Goal: Check status: Check status

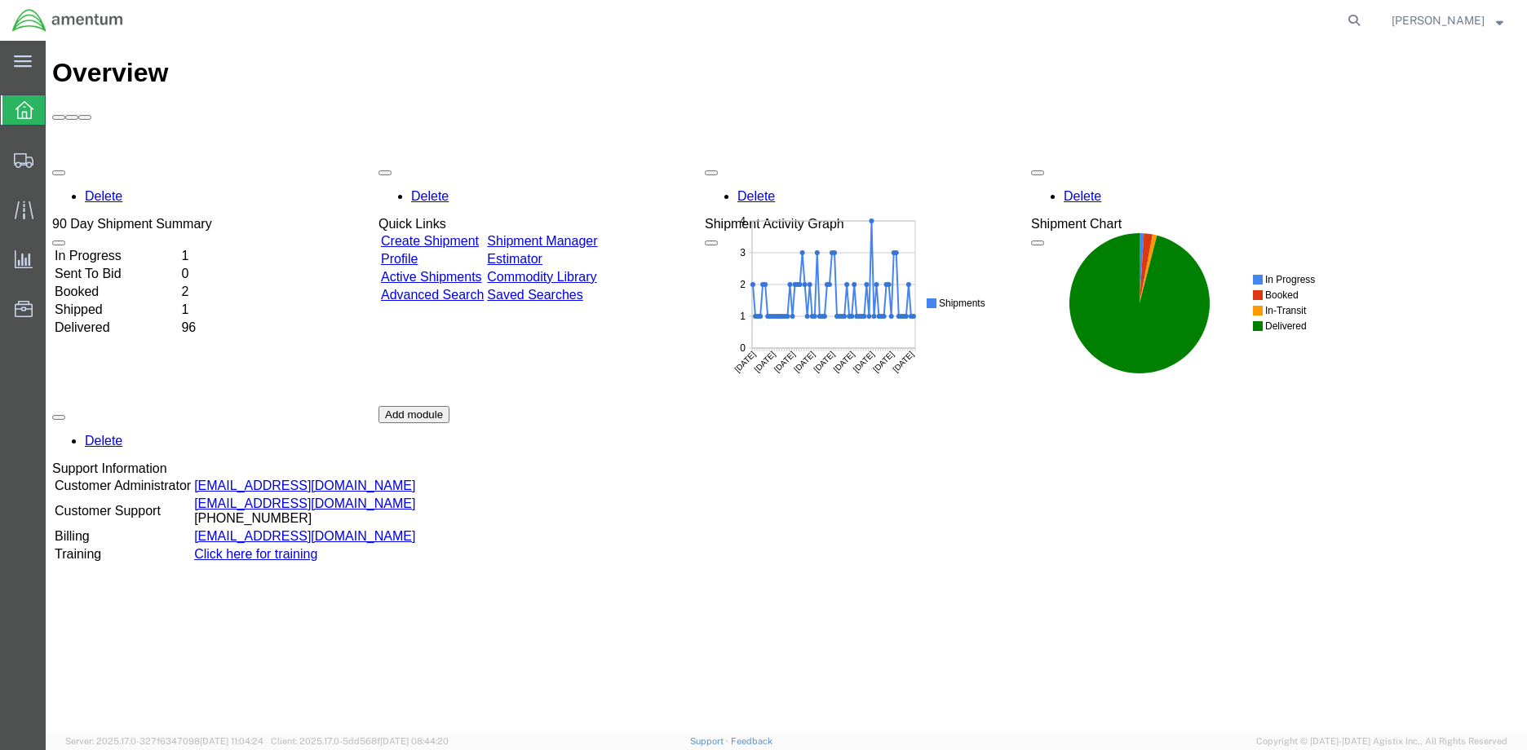
click at [135, 248] on td "In Progress" at bounding box center [116, 256] width 125 height 16
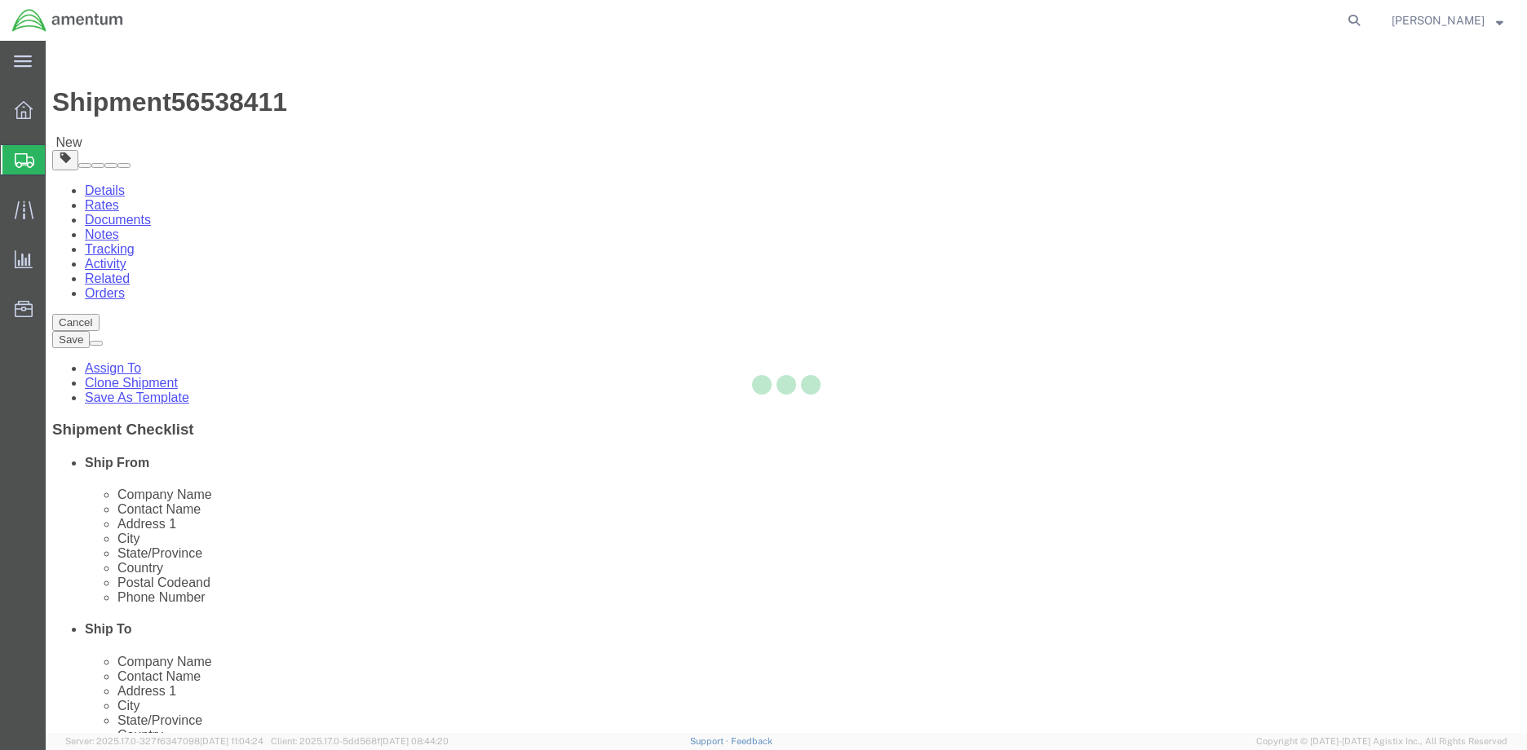
select select "42655"
select select
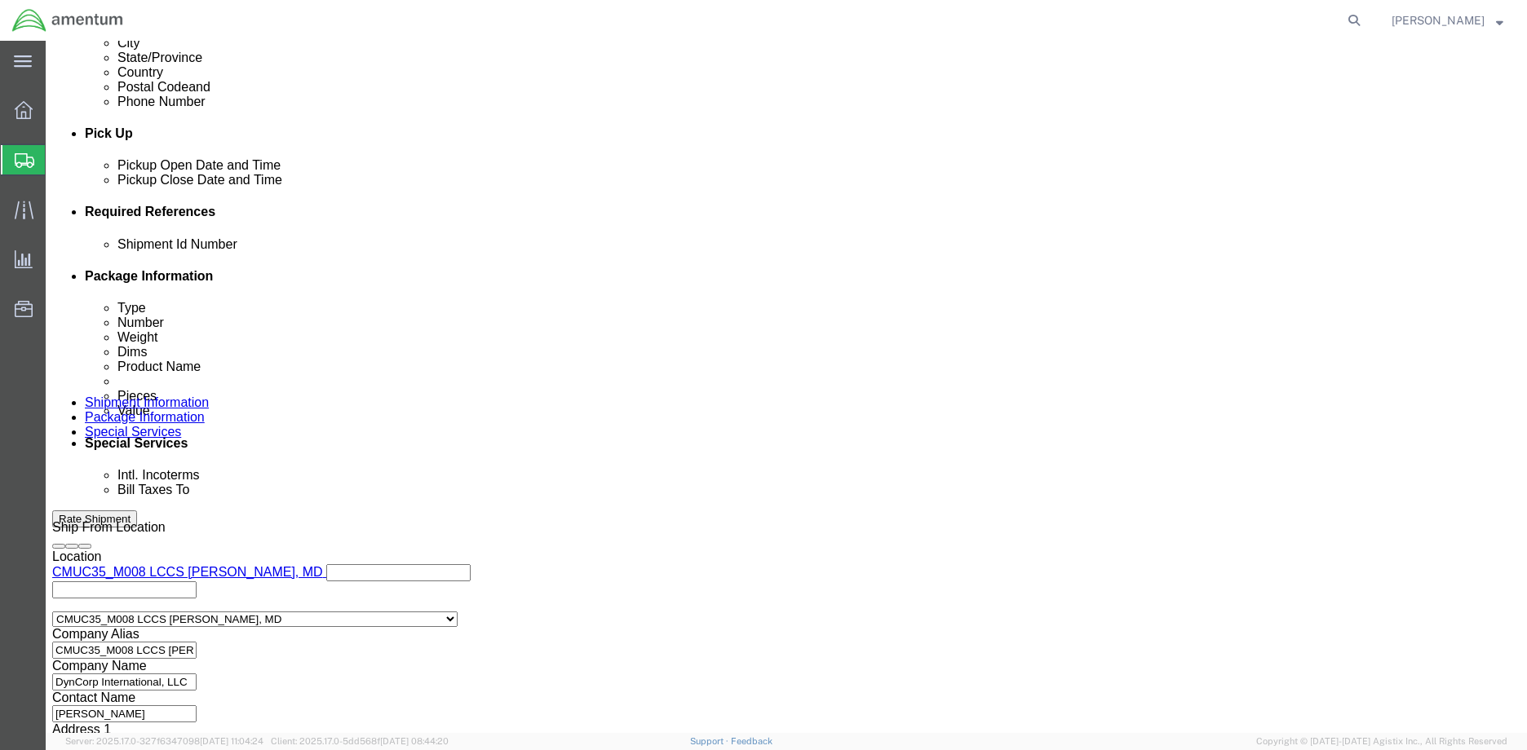
scroll to position [770, 0]
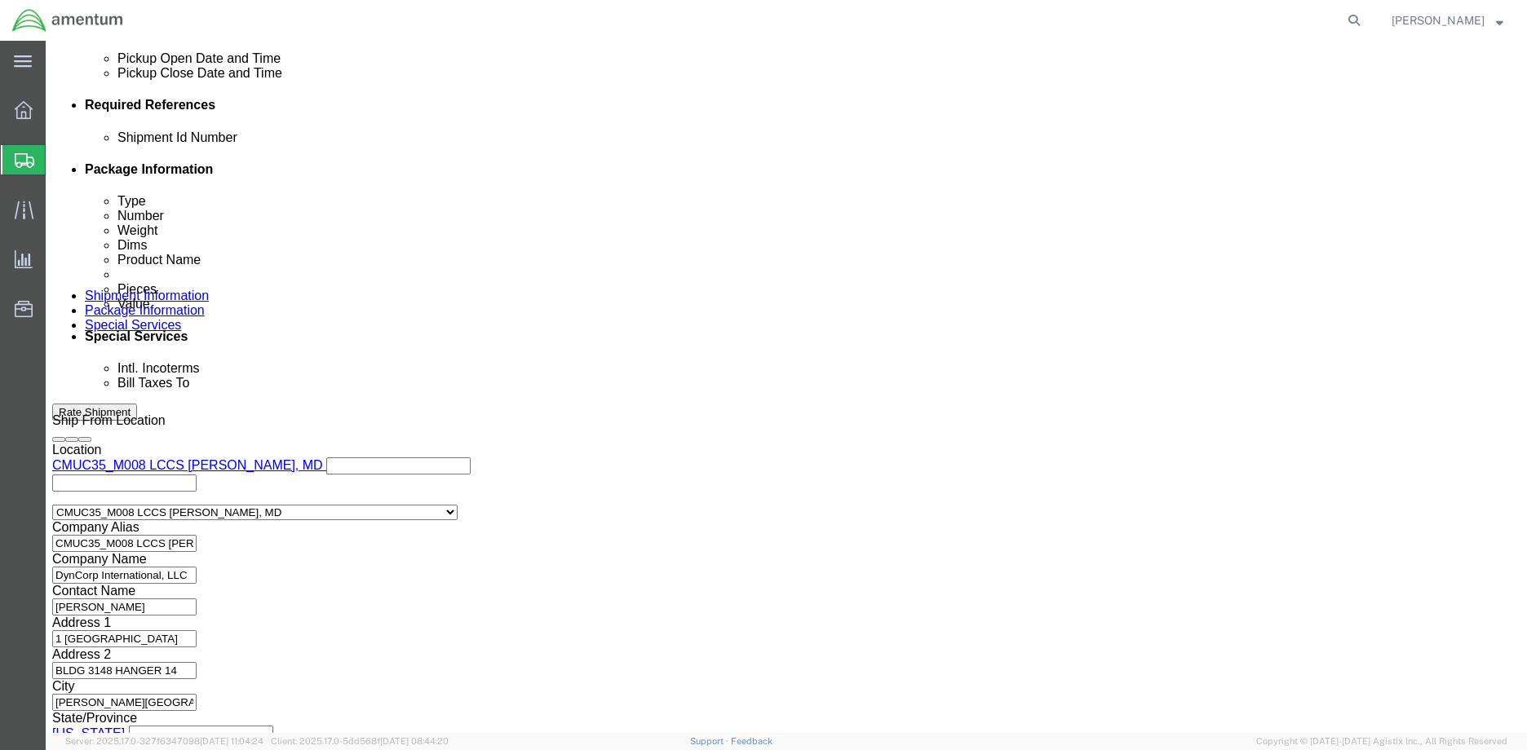
click button "Continue"
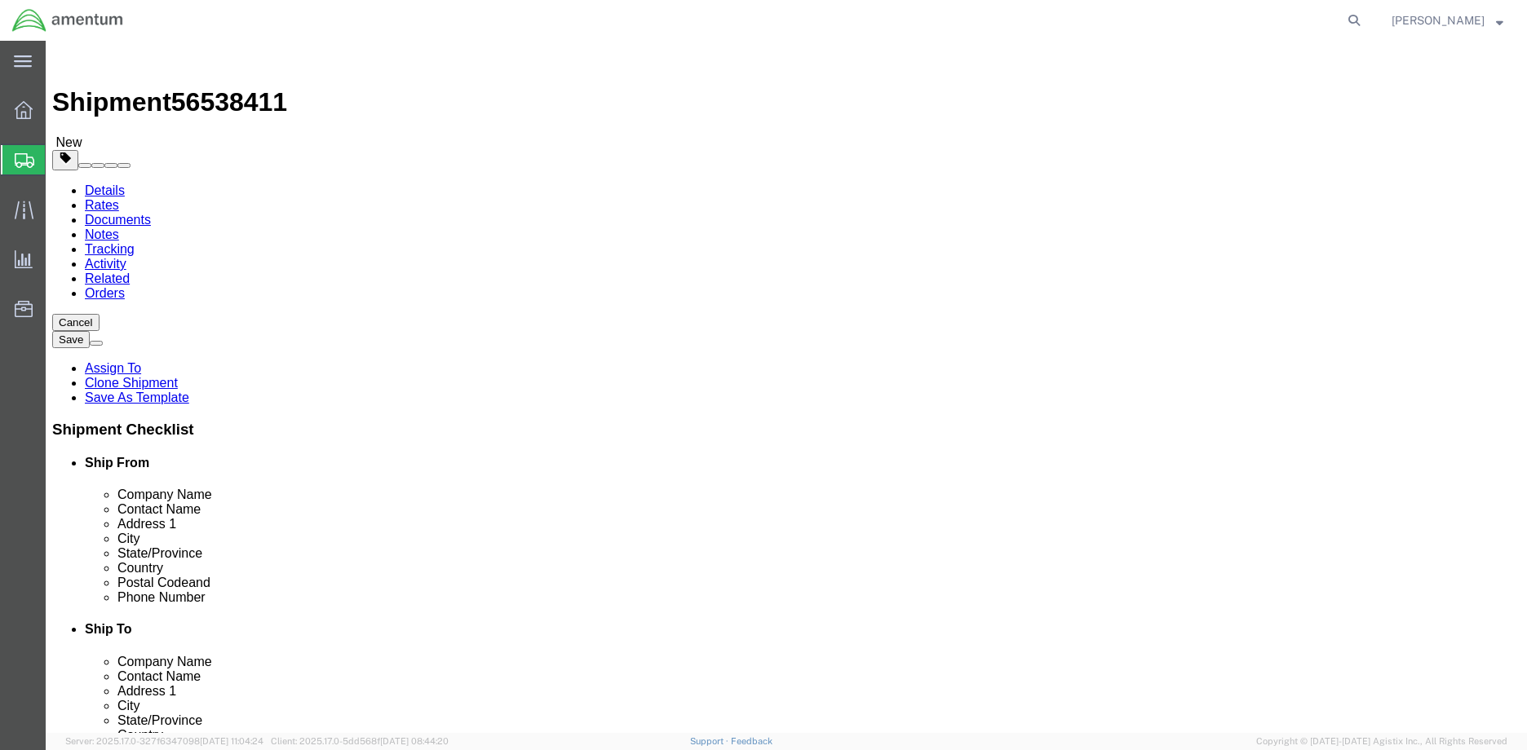
click dd "1.00 Each"
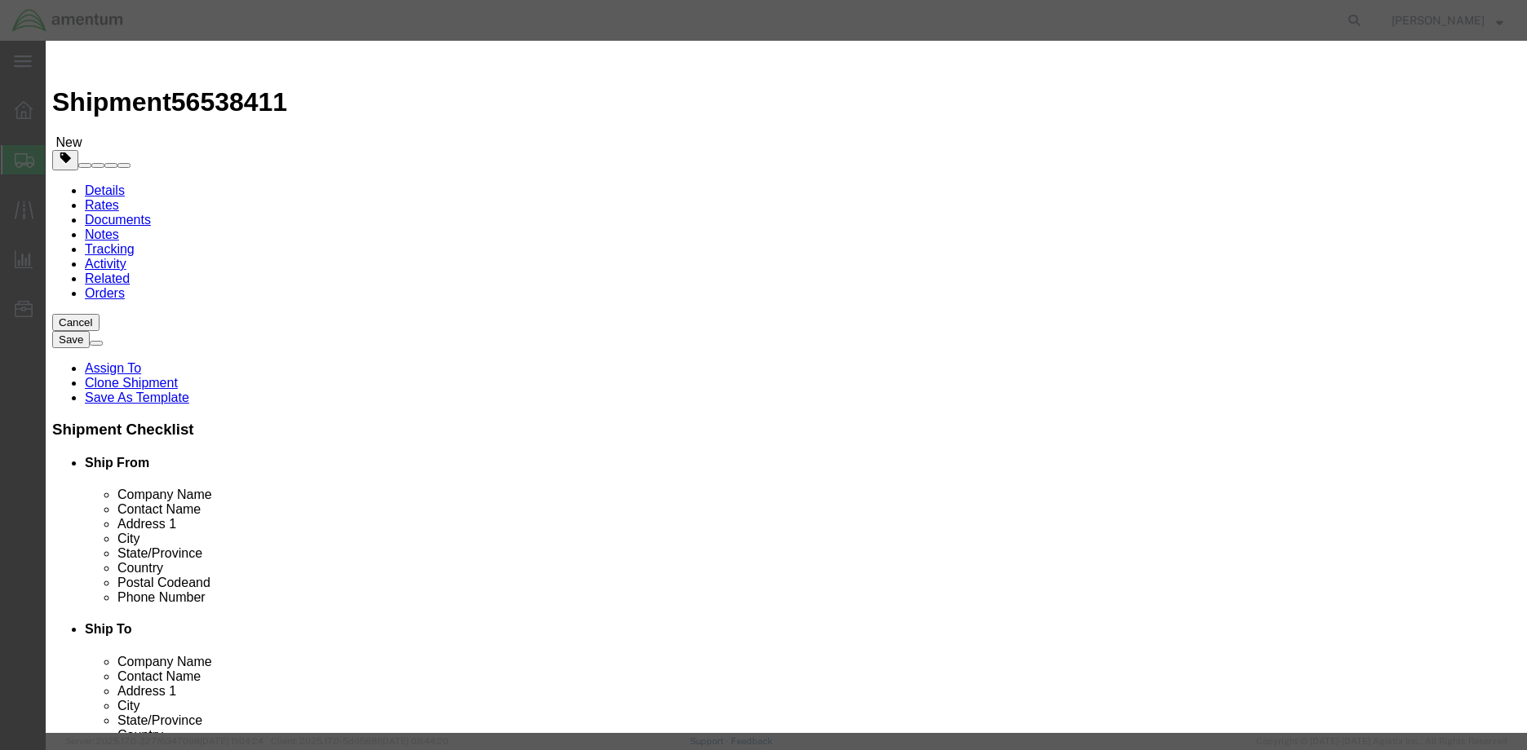
click input "text"
type input "3000.00"
click button "Save & Close"
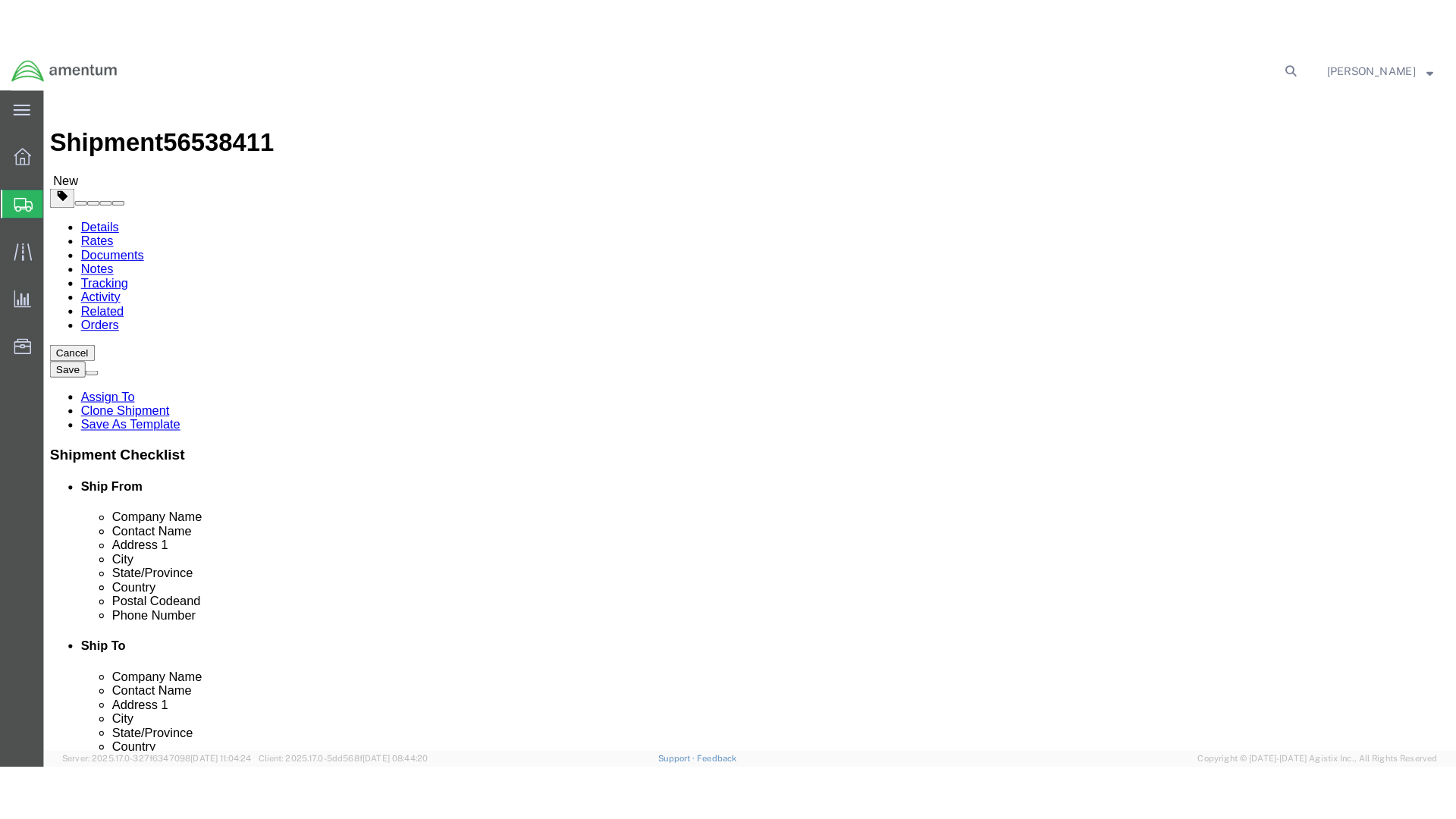
scroll to position [7, 0]
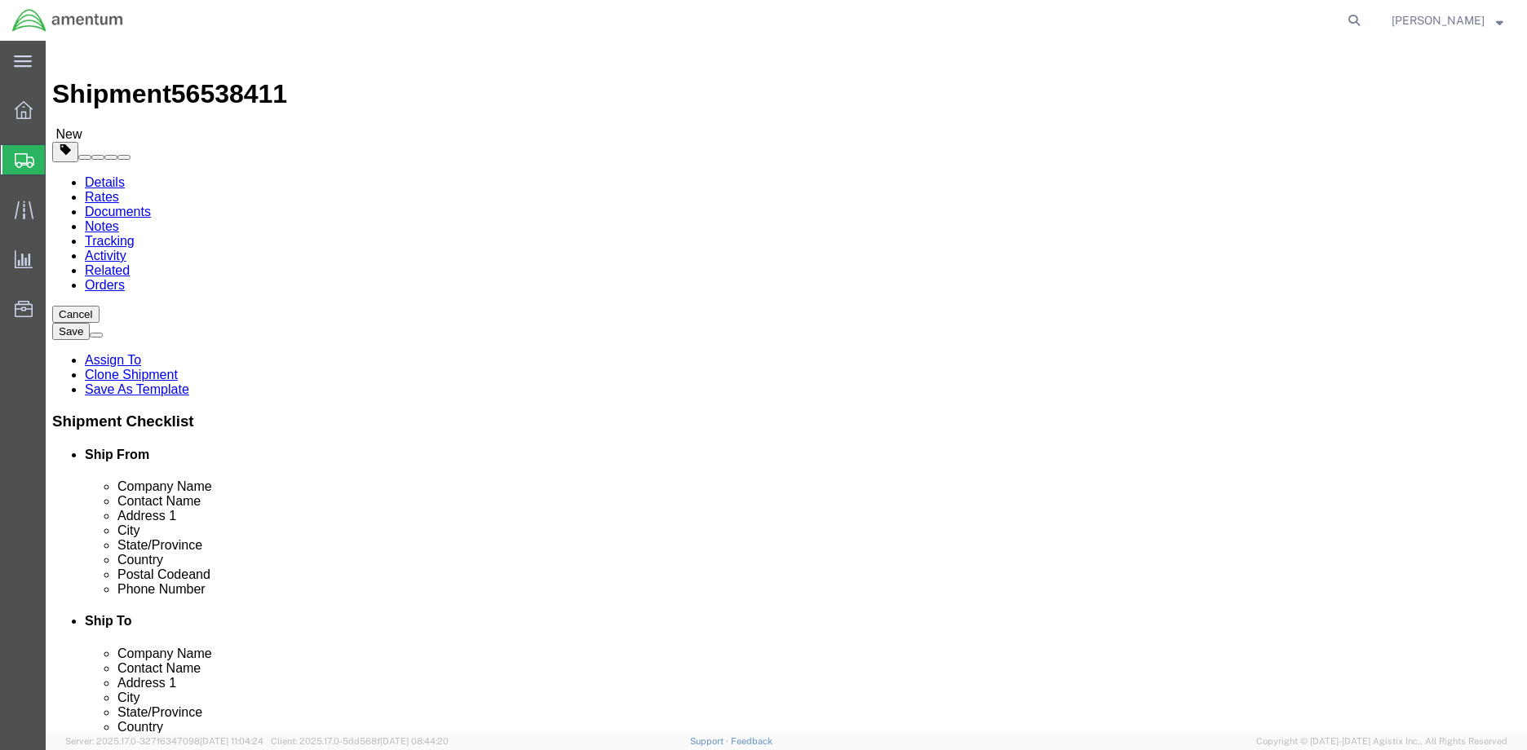
click button "Previous"
click input "text"
type input "a"
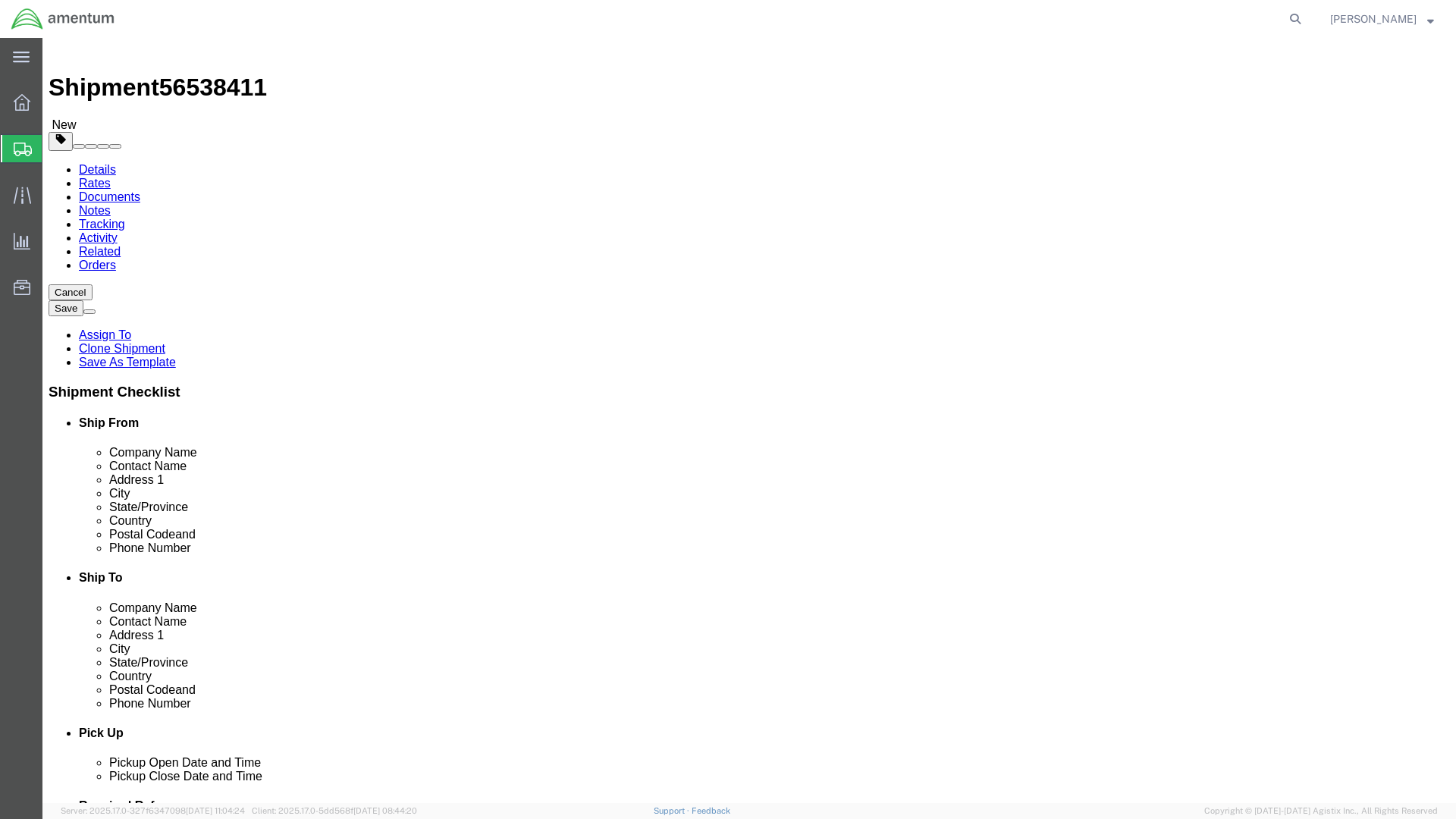
click input "a"
type input "a"
click input "[PERSON_NAME]"
type input "[PERSON_NAME]"
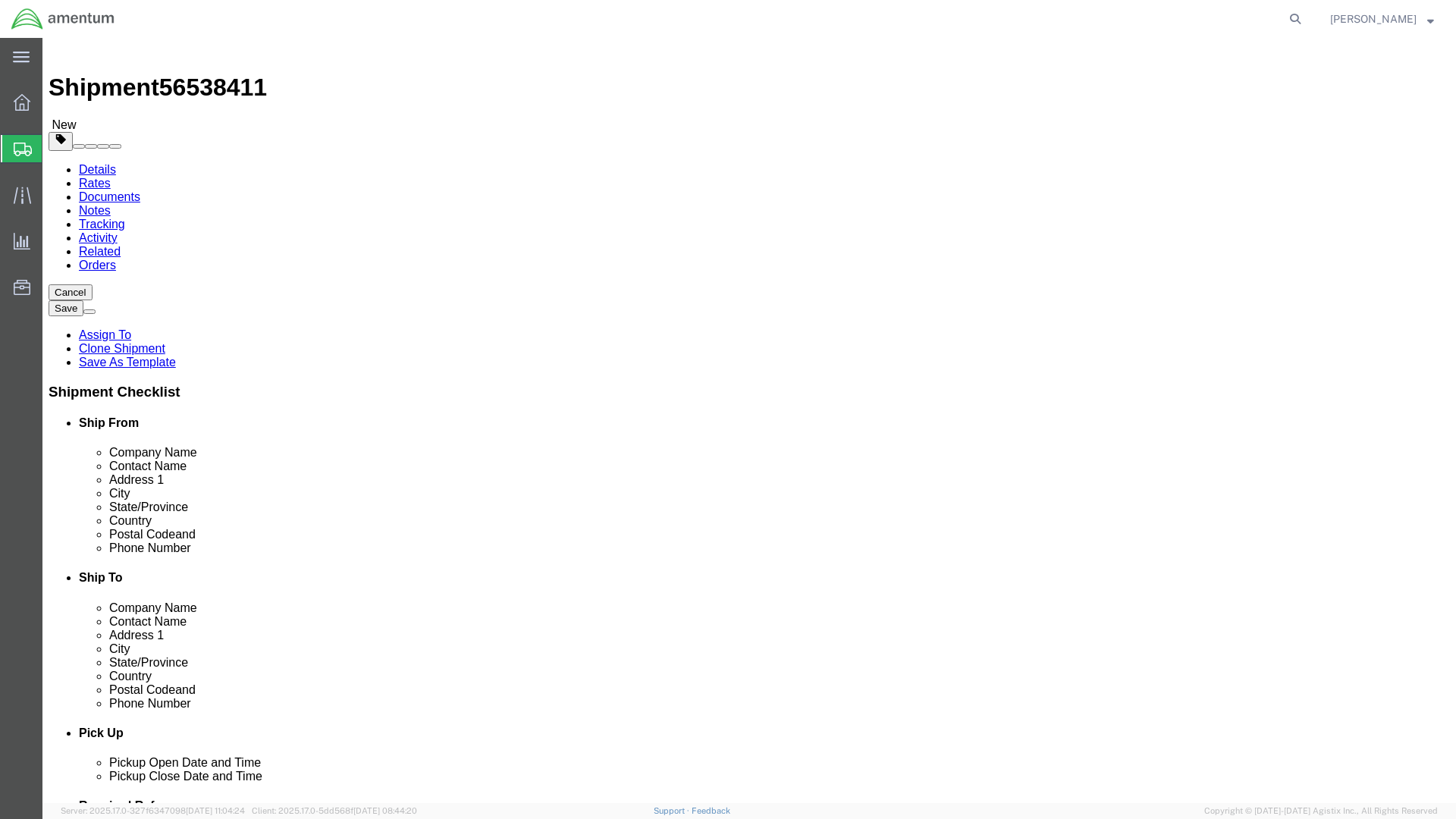
click input "text"
type input "[PHONE_NUMBER]"
click button "Rate Shipment"
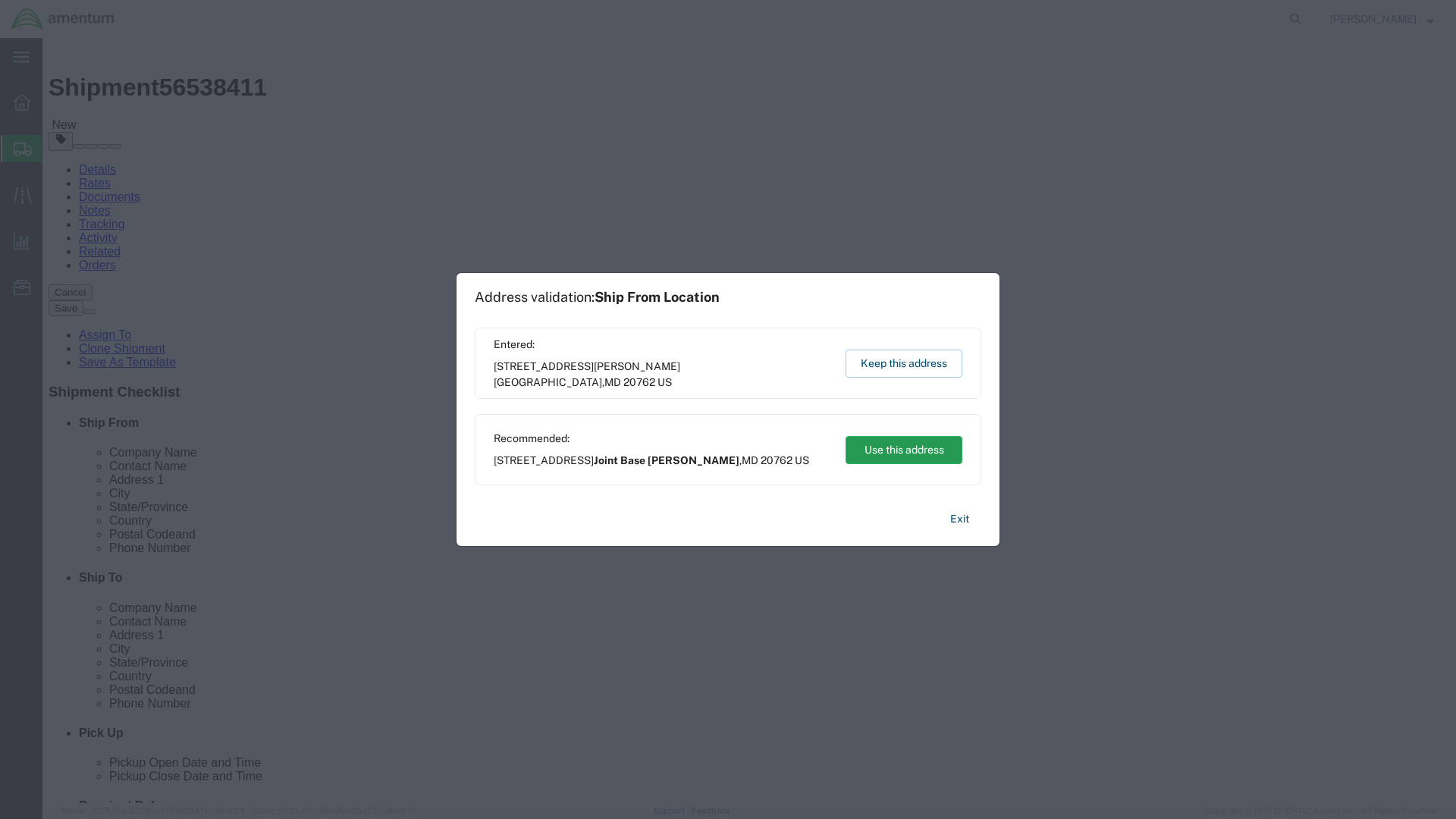
click at [892, 455] on button "Use this address" at bounding box center [904, 450] width 117 height 28
type input "Joint Base [PERSON_NAME]"
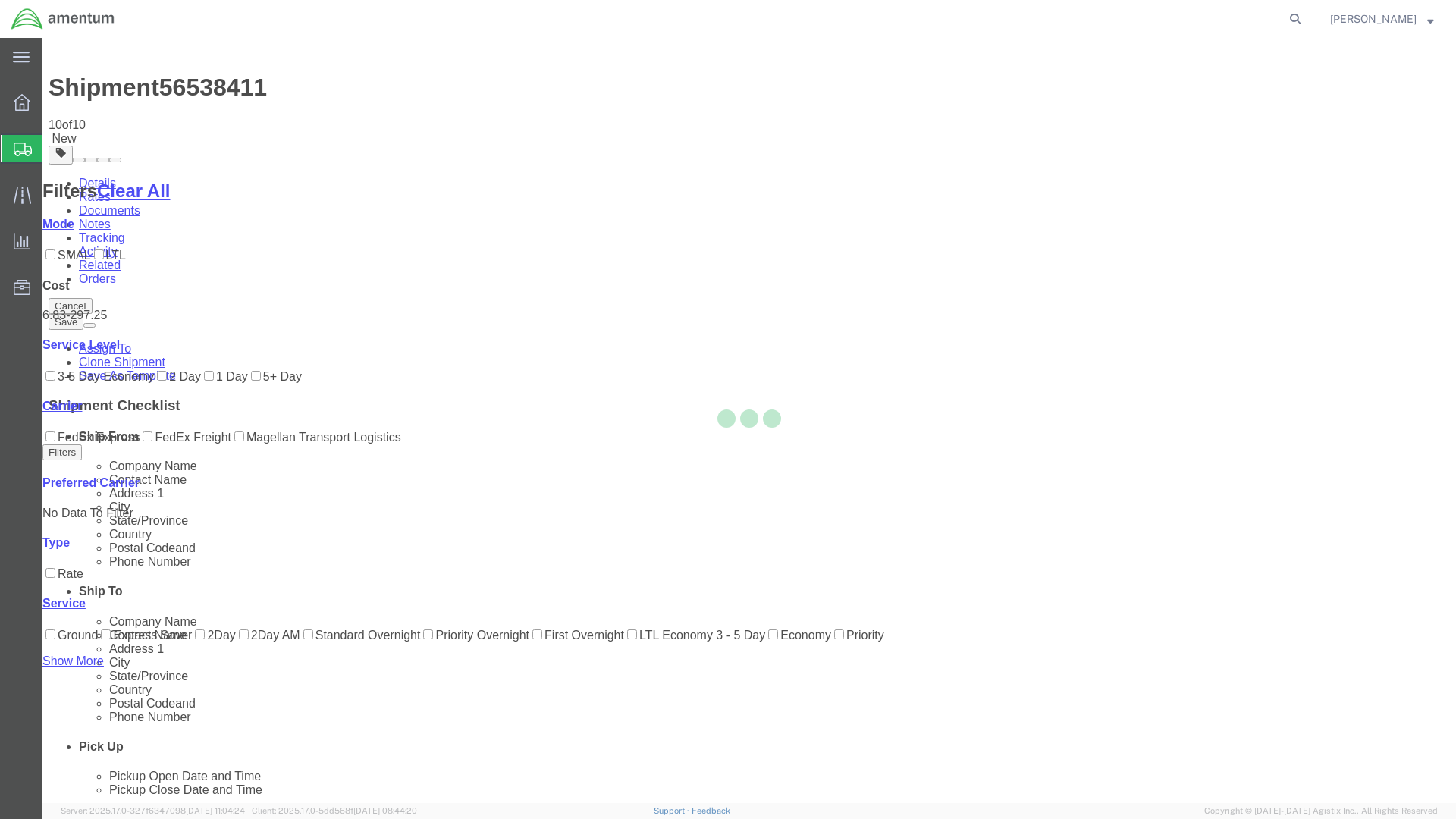
scroll to position [0, 0]
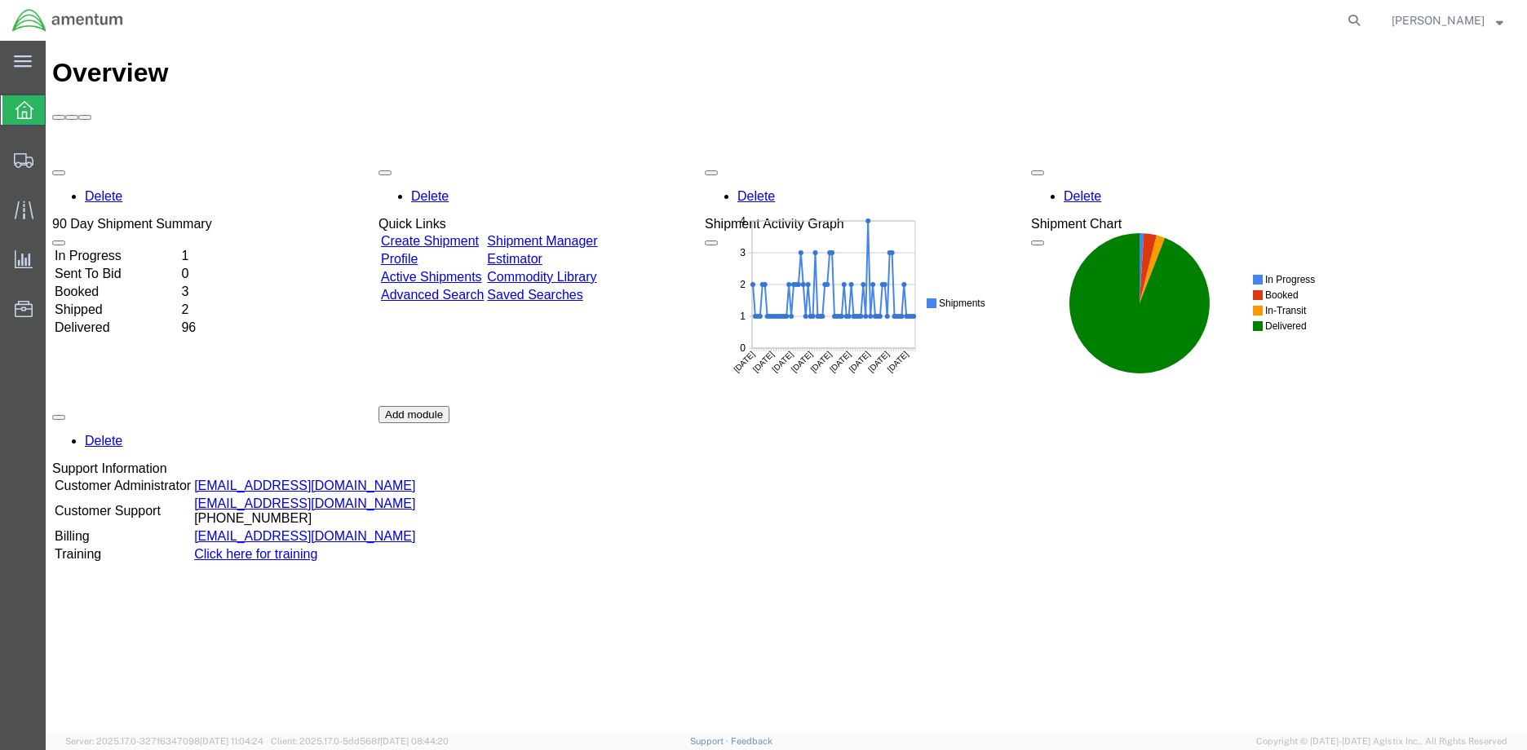
click at [110, 248] on td "In Progress" at bounding box center [116, 256] width 125 height 16
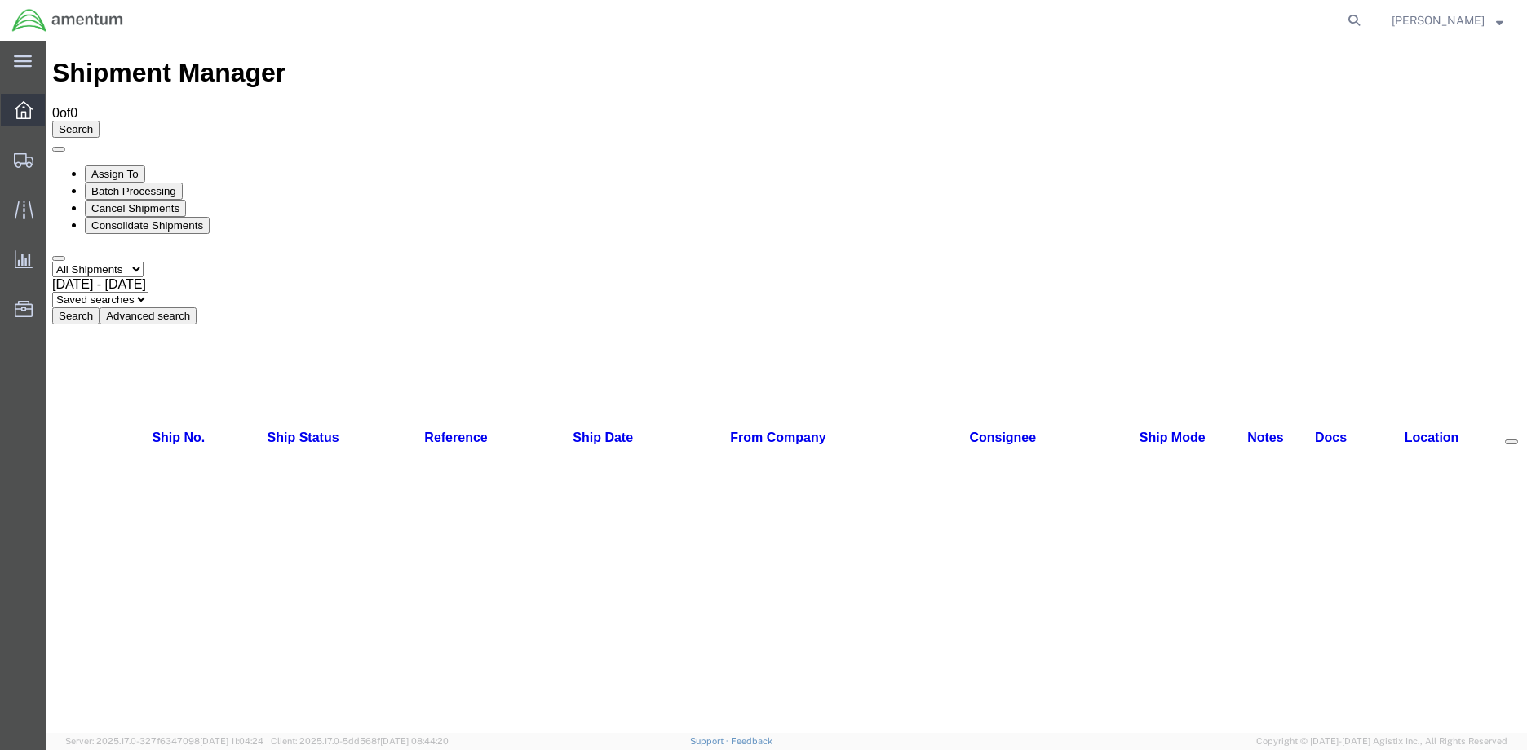
click at [56, 112] on span "Overview" at bounding box center [50, 110] width 11 height 33
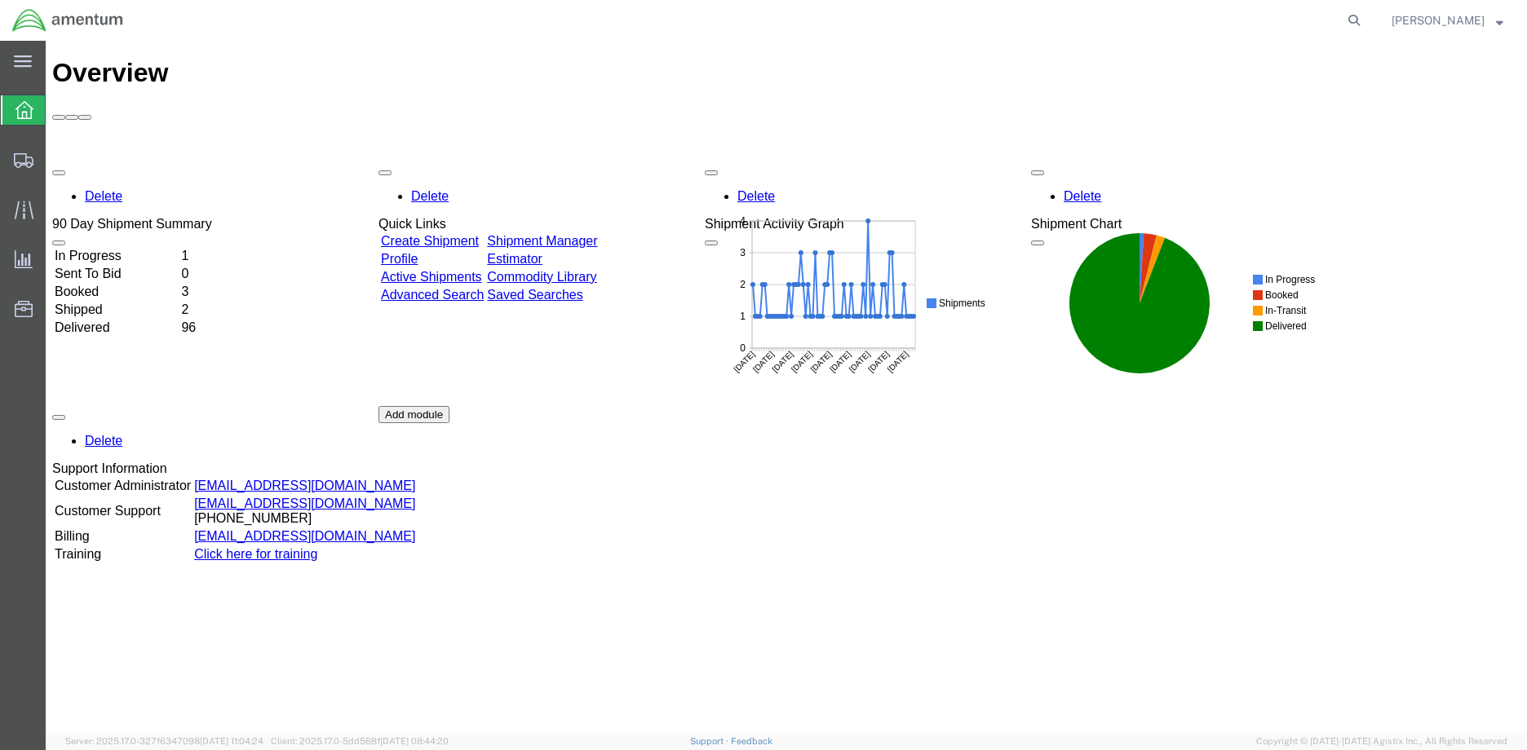
click at [175, 284] on td "Booked" at bounding box center [116, 292] width 125 height 16
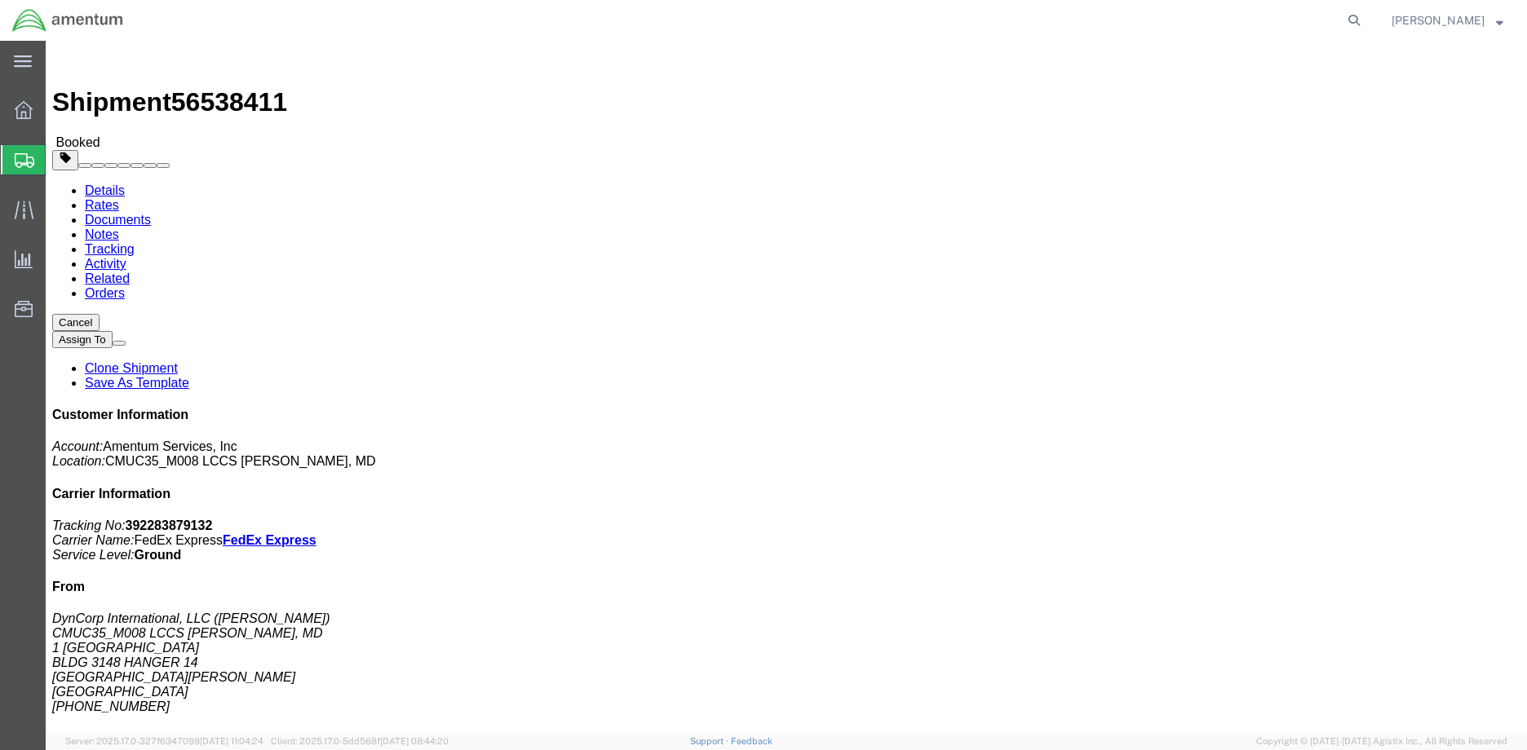
click link "Documents"
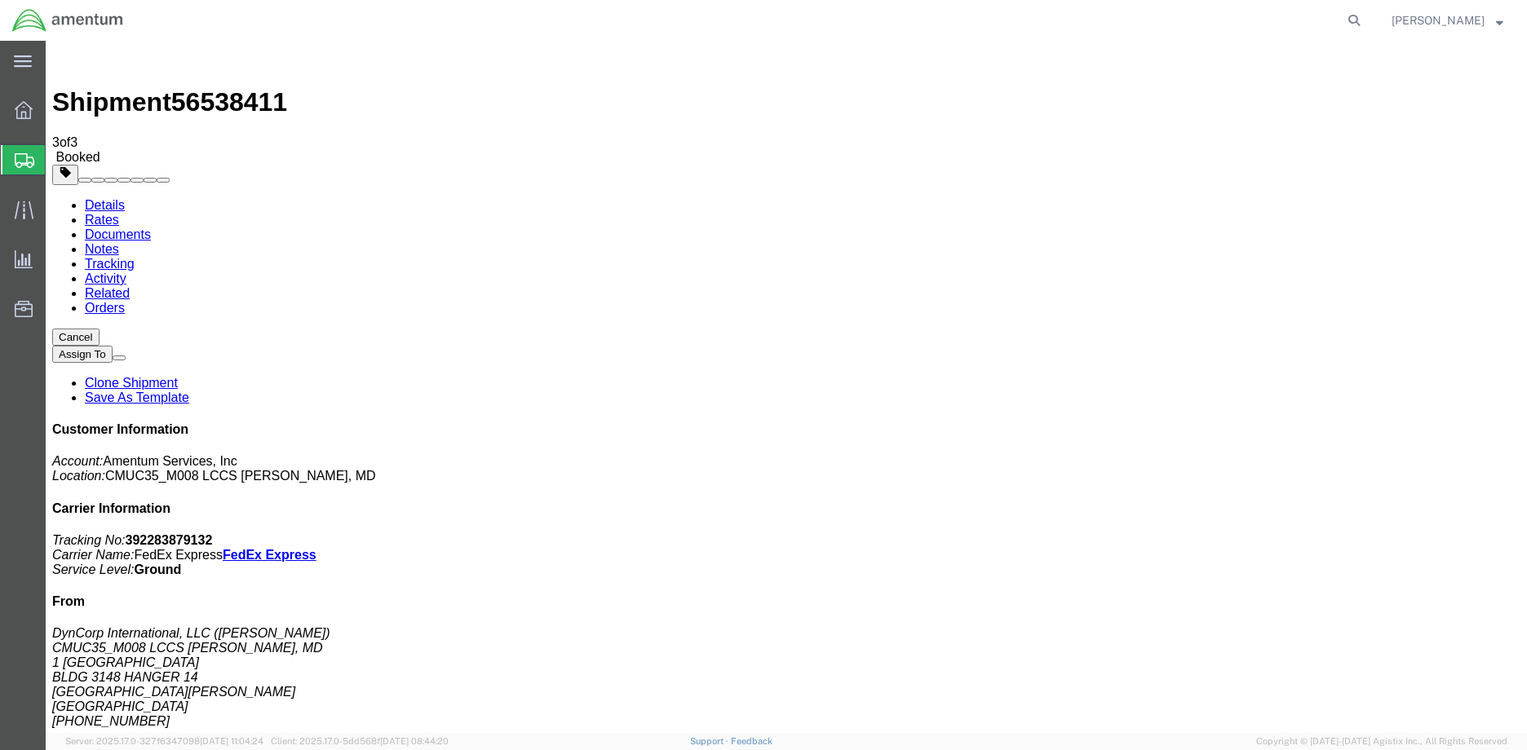
checkbox input "false"
